Goal: Task Accomplishment & Management: Manage account settings

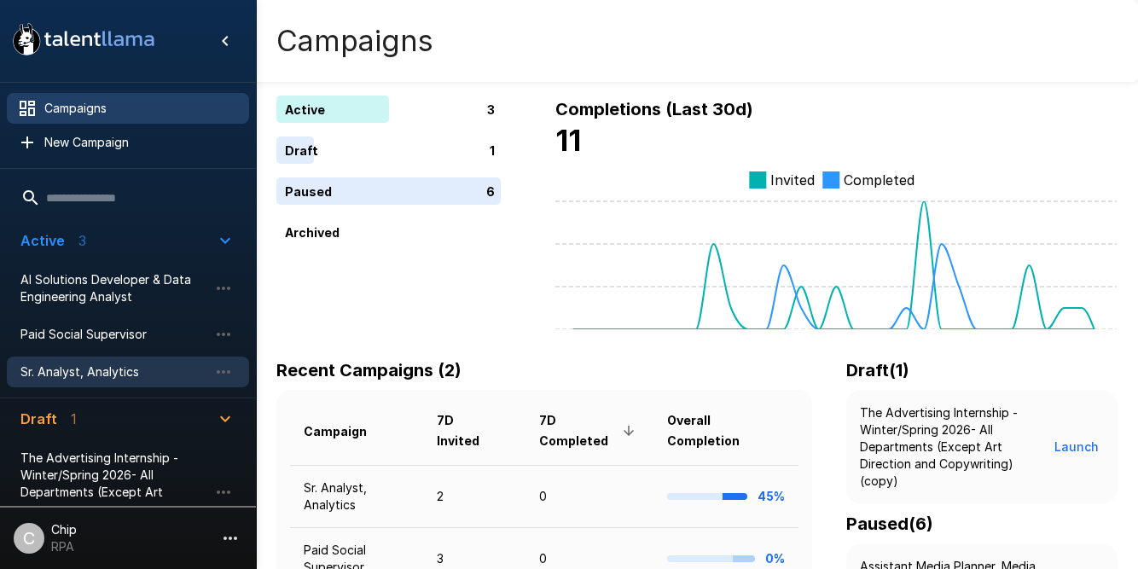
click at [63, 374] on span "Sr. Analyst, Analytics" at bounding box center [114, 371] width 188 height 17
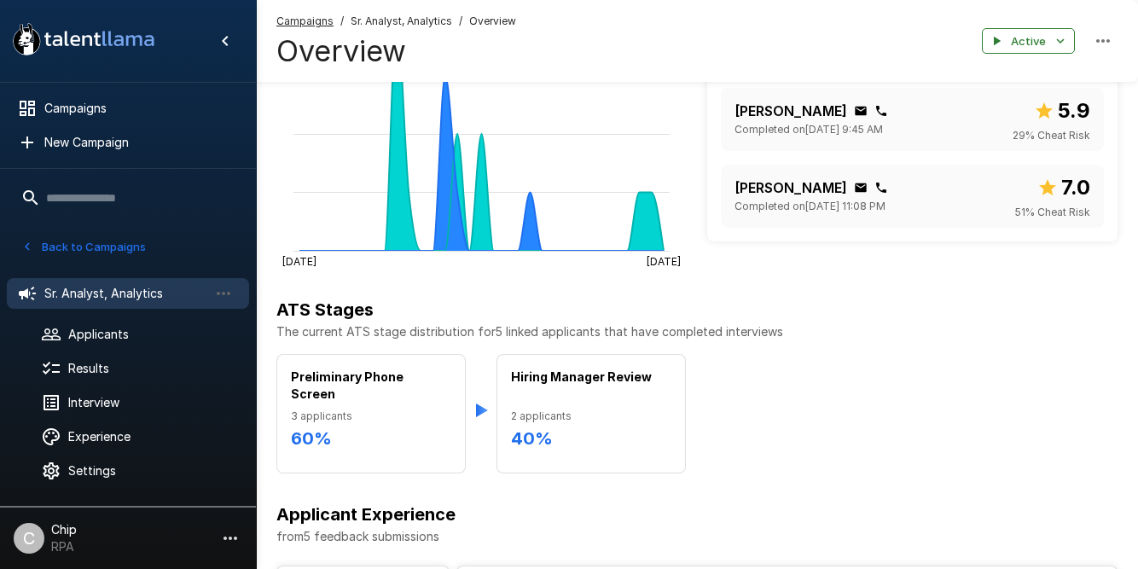
scroll to position [649, 0]
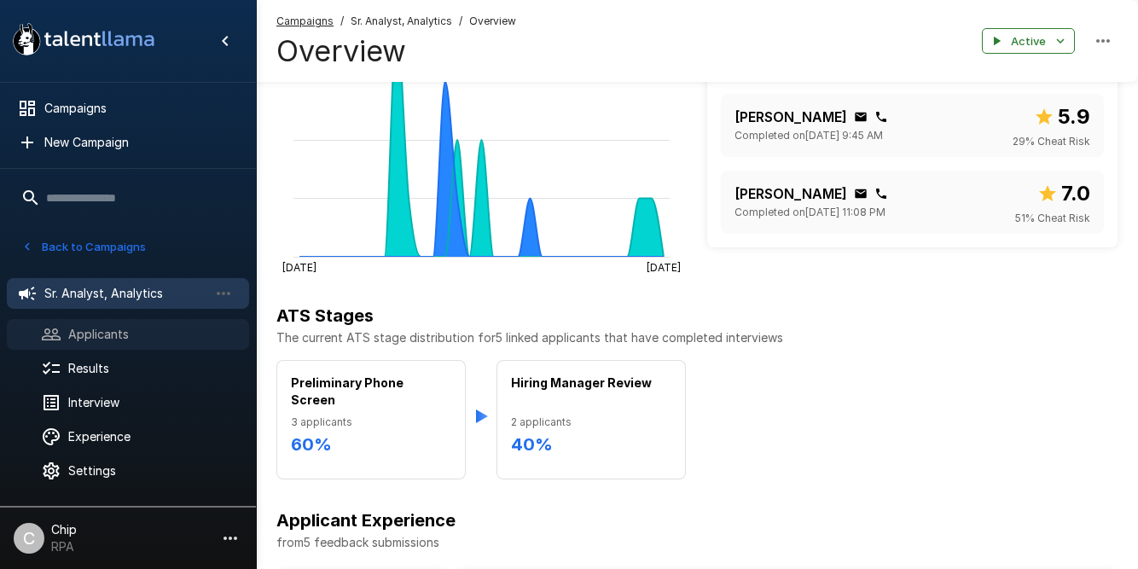
click at [100, 339] on span "Applicants" at bounding box center [151, 334] width 167 height 17
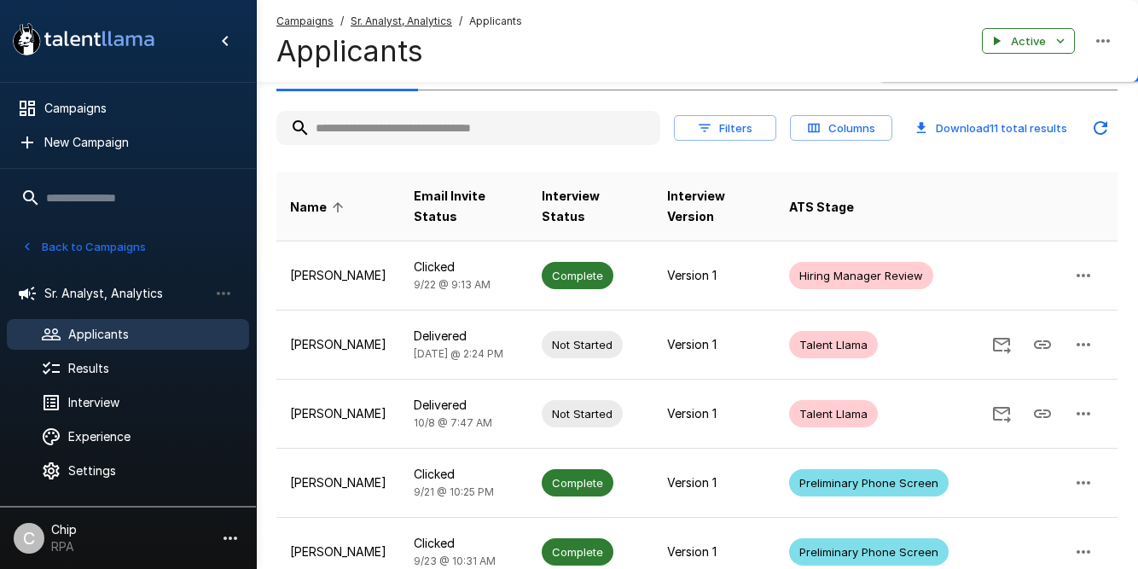
scroll to position [40, 0]
